Goal: Information Seeking & Learning: Learn about a topic

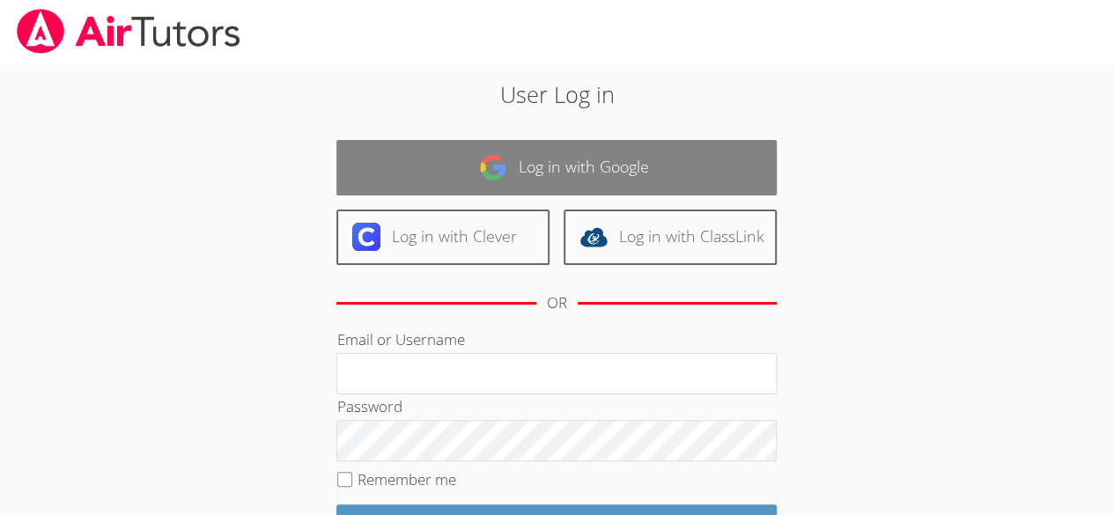
click at [589, 179] on link "Log in with Google" at bounding box center [556, 167] width 440 height 55
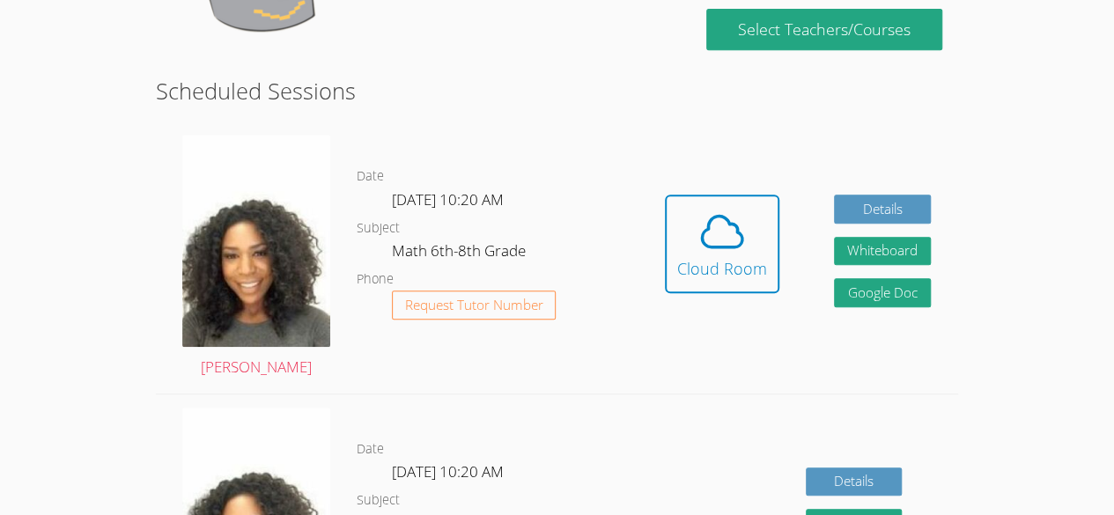
scroll to position [394, 0]
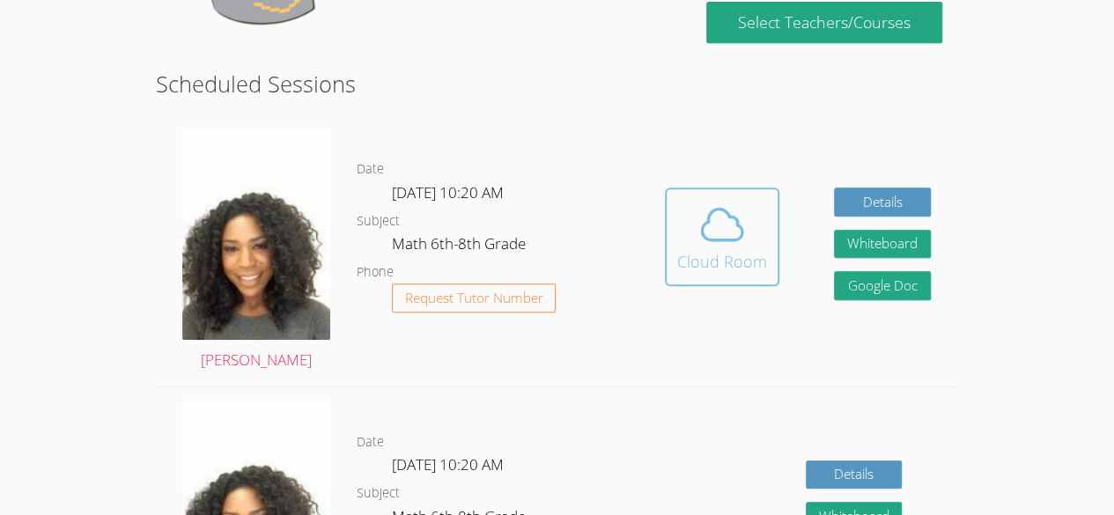
click at [739, 236] on icon at bounding box center [722, 225] width 40 height 31
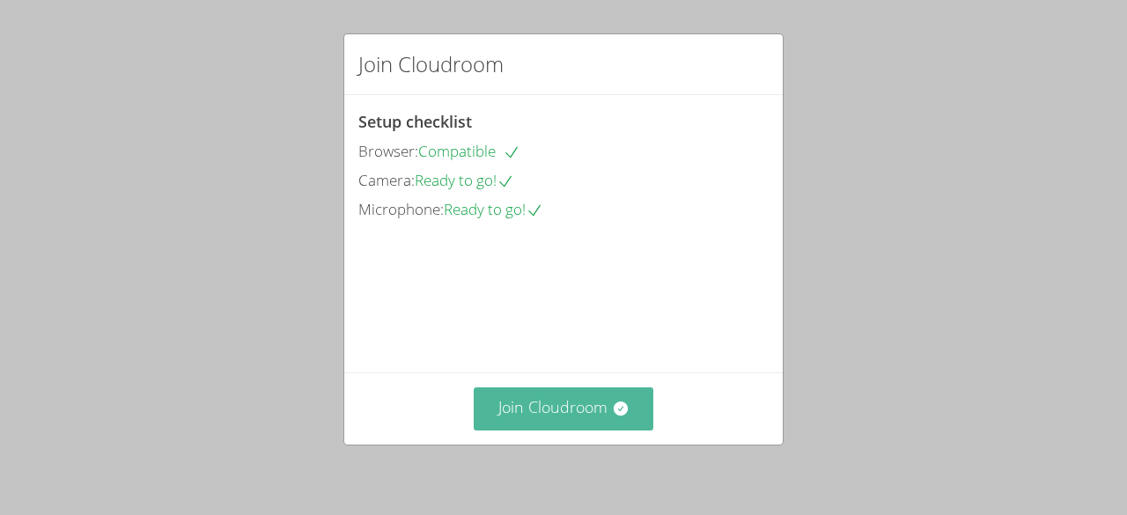
click at [579, 416] on button "Join Cloudroom" at bounding box center [564, 408] width 180 height 43
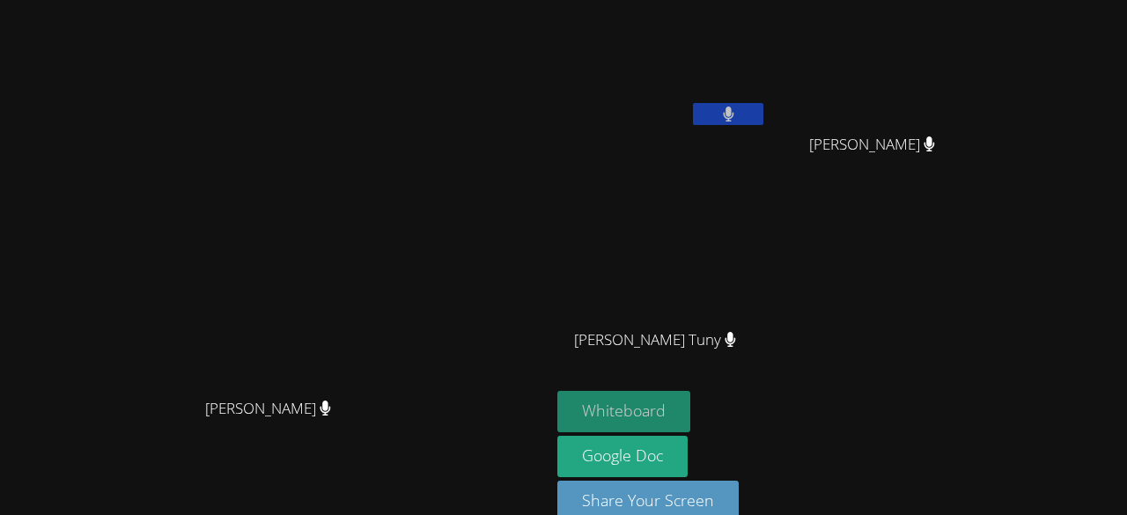
click at [690, 411] on button "Whiteboard" at bounding box center [623, 411] width 133 height 41
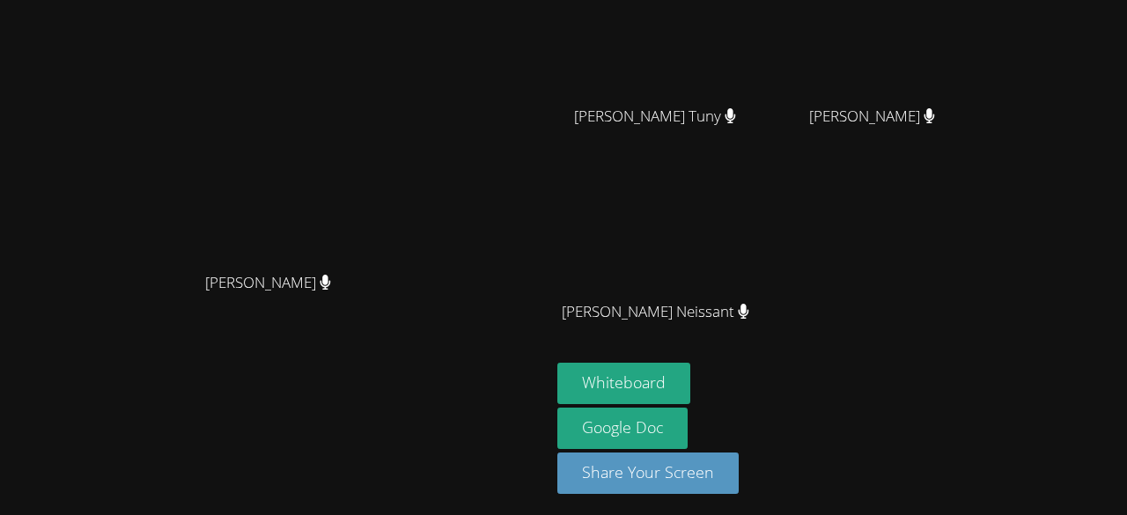
scroll to position [224, 0]
click at [143, 3] on video at bounding box center [275, 111] width 264 height 302
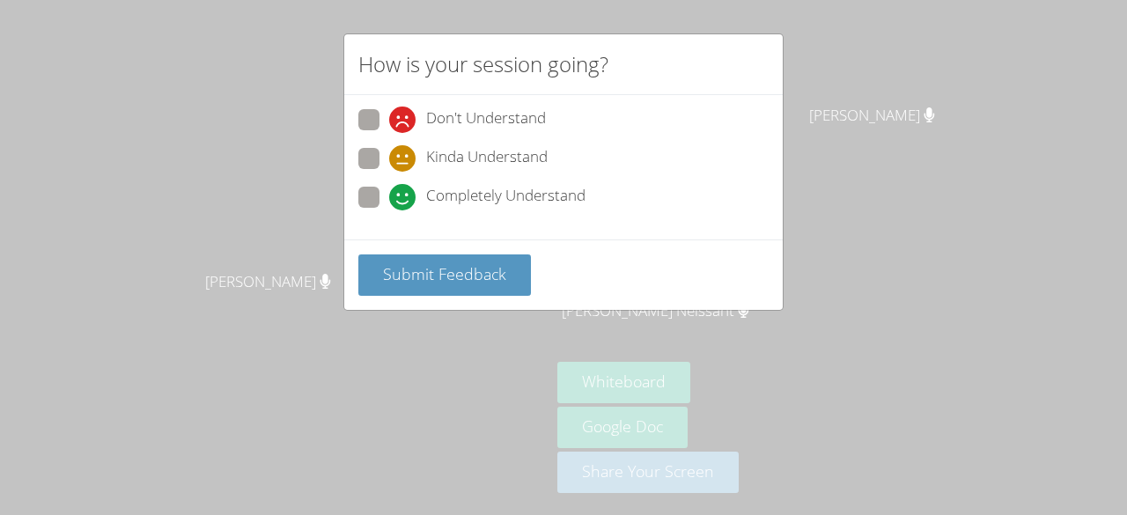
click at [350, 142] on div "Don't Understand Kinda Understand Completely Understand" at bounding box center [563, 167] width 438 height 144
click at [389, 172] on span at bounding box center [389, 172] width 0 height 0
click at [389, 163] on input "Kinda Understand" at bounding box center [396, 155] width 15 height 15
radio input "true"
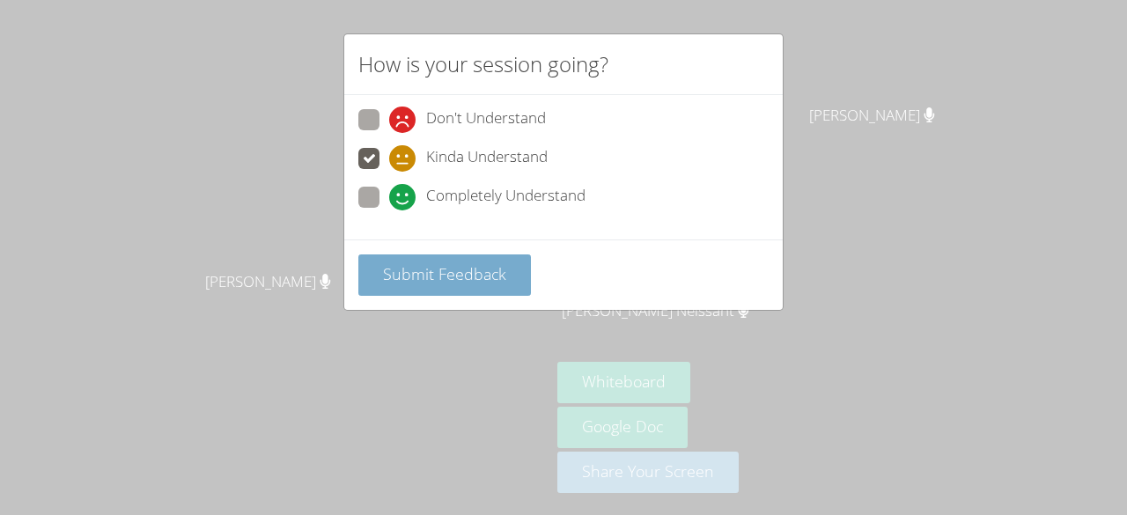
click at [415, 260] on button "Submit Feedback" at bounding box center [444, 274] width 173 height 41
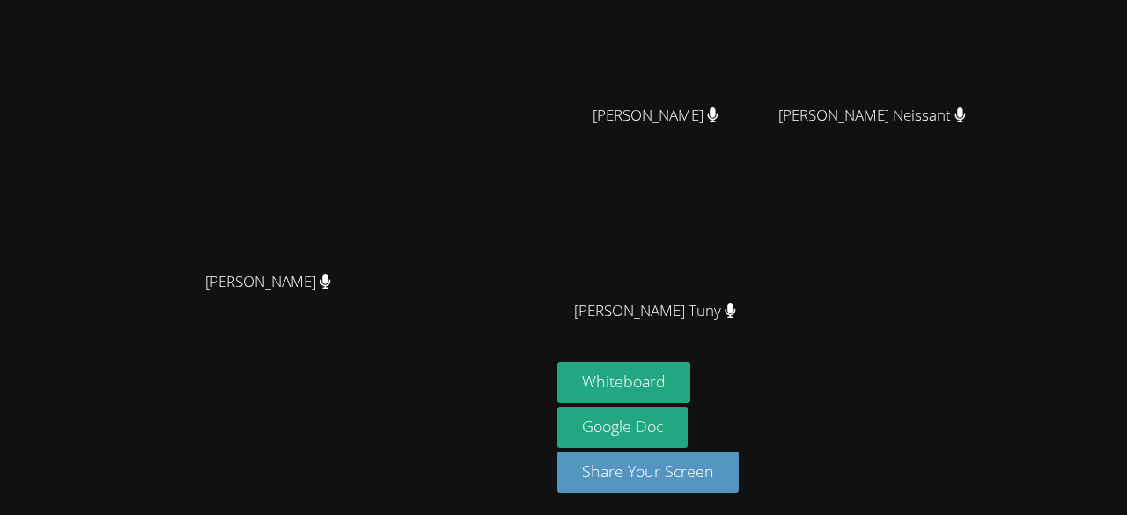
scroll to position [175, 0]
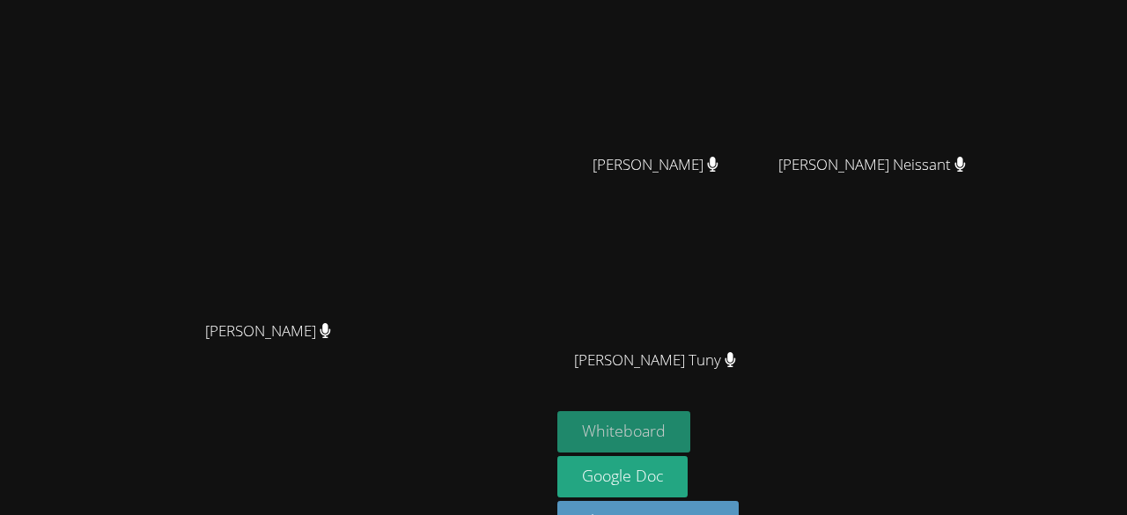
click at [690, 420] on button "Whiteboard" at bounding box center [623, 431] width 133 height 41
